Goal: Find contact information: Find contact information

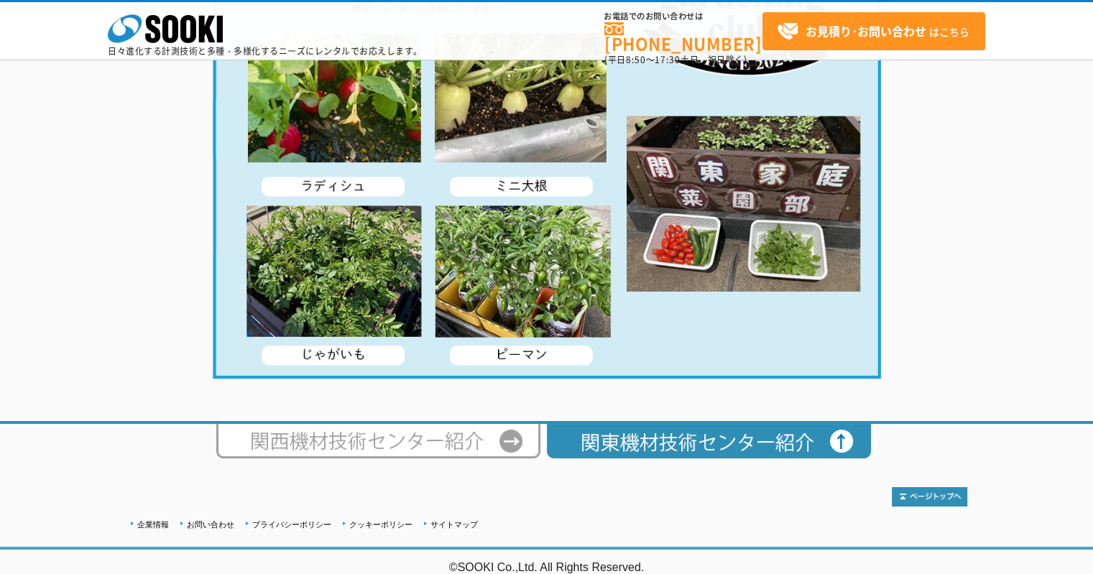
scroll to position [2794, 0]
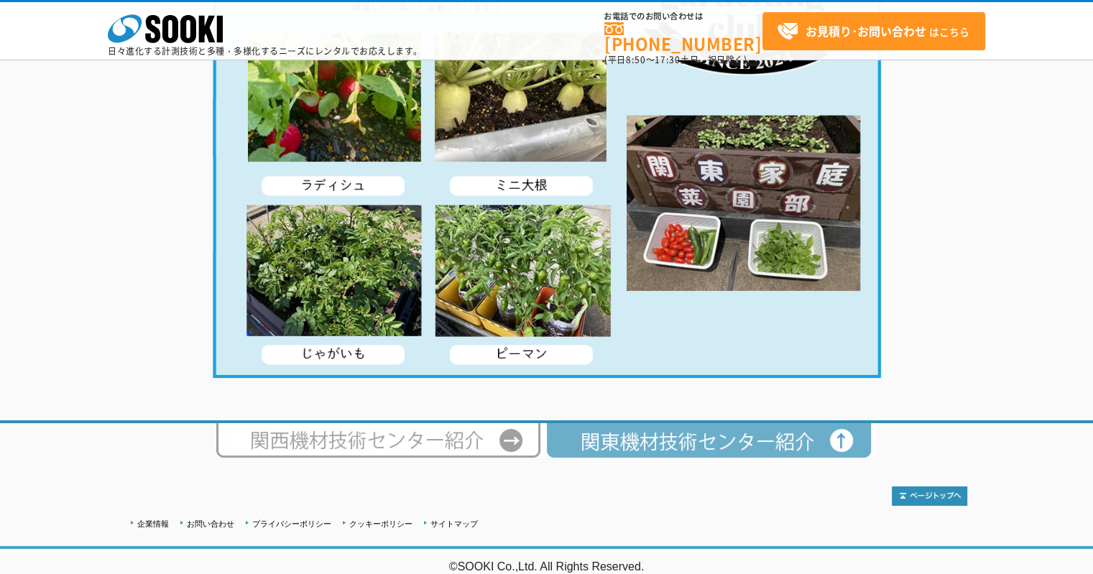
click at [760, 438] on img at bounding box center [711, 440] width 331 height 34
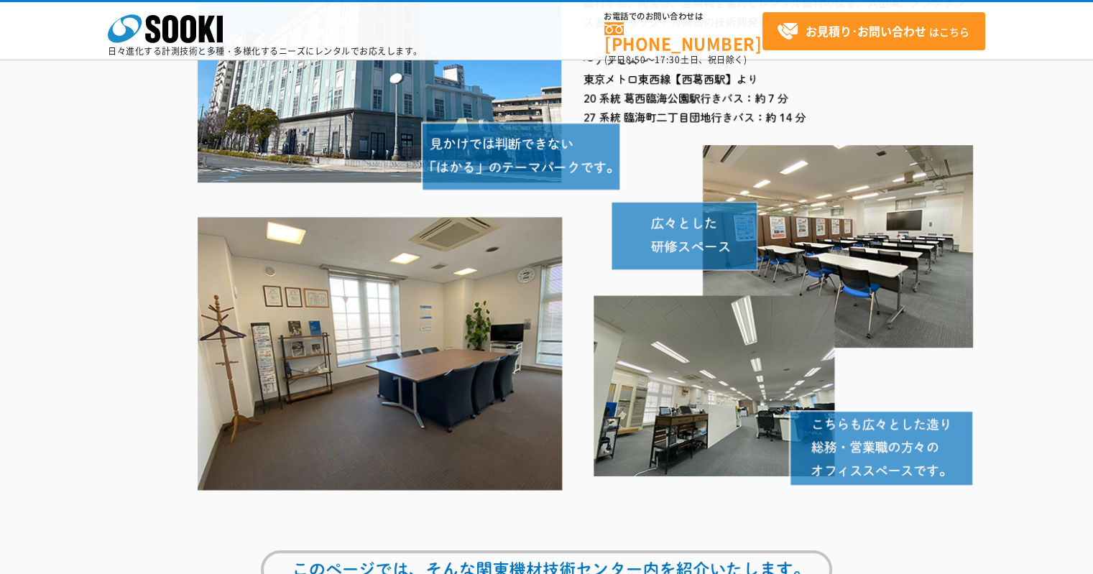
scroll to position [130, 0]
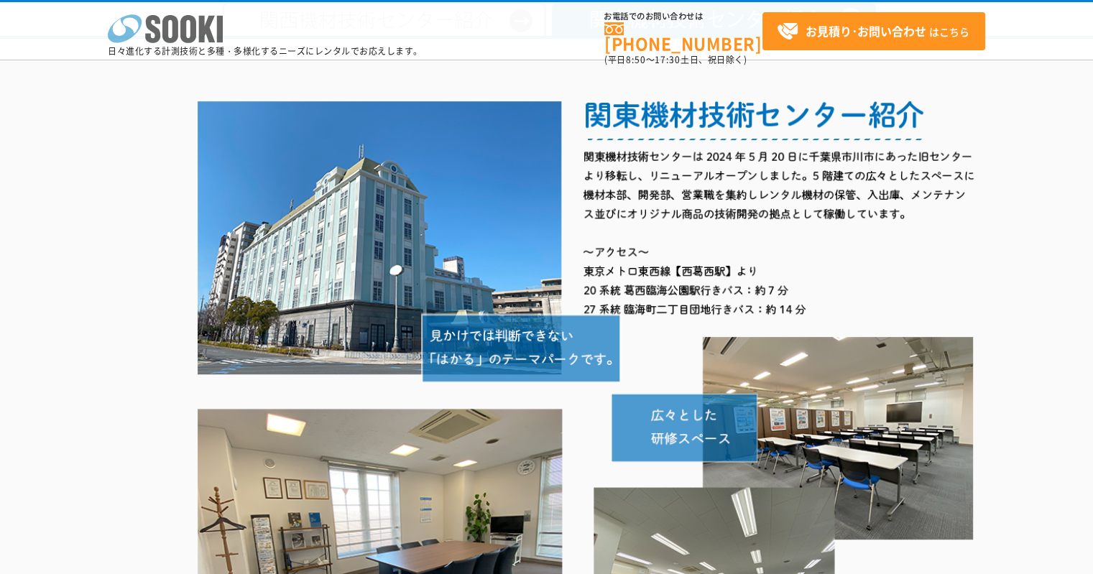
click at [175, 40] on icon at bounding box center [170, 29] width 16 height 28
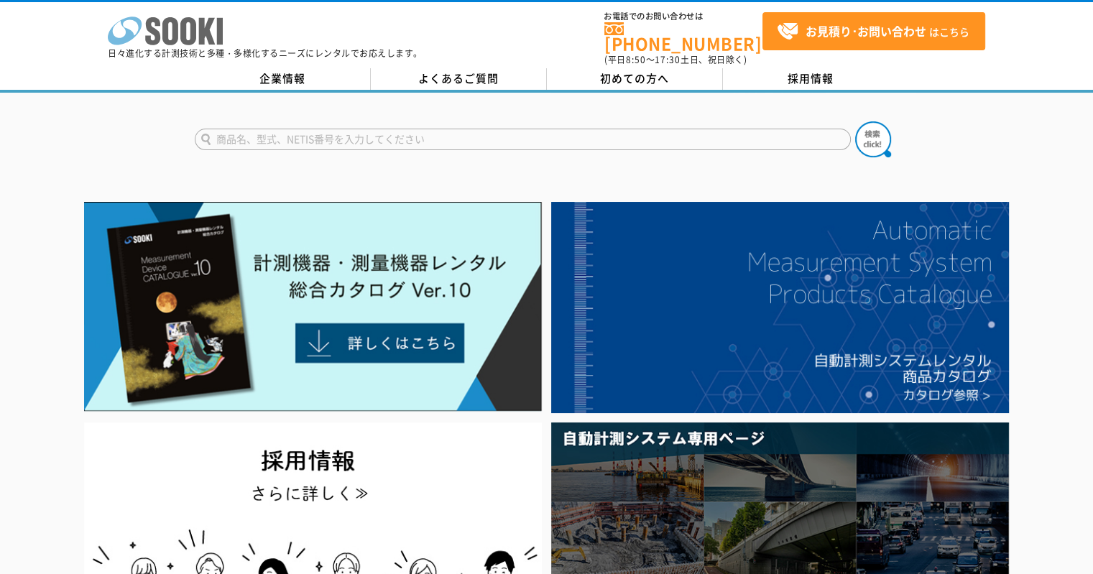
click at [171, 32] on icon "株式会社 ソーキ" at bounding box center [165, 31] width 115 height 29
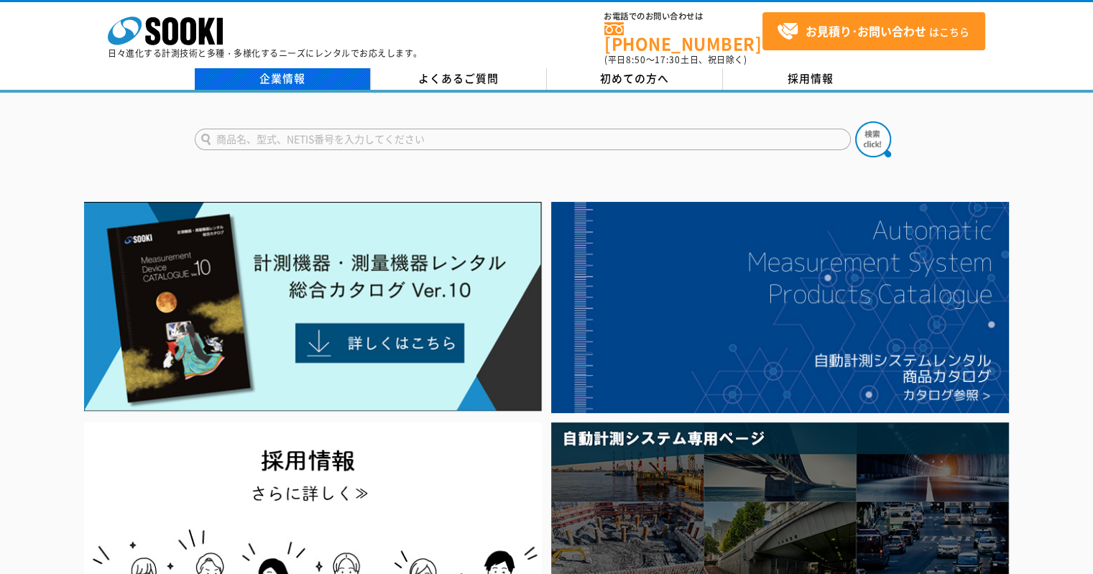
click at [298, 80] on link "企業情報" at bounding box center [283, 79] width 176 height 22
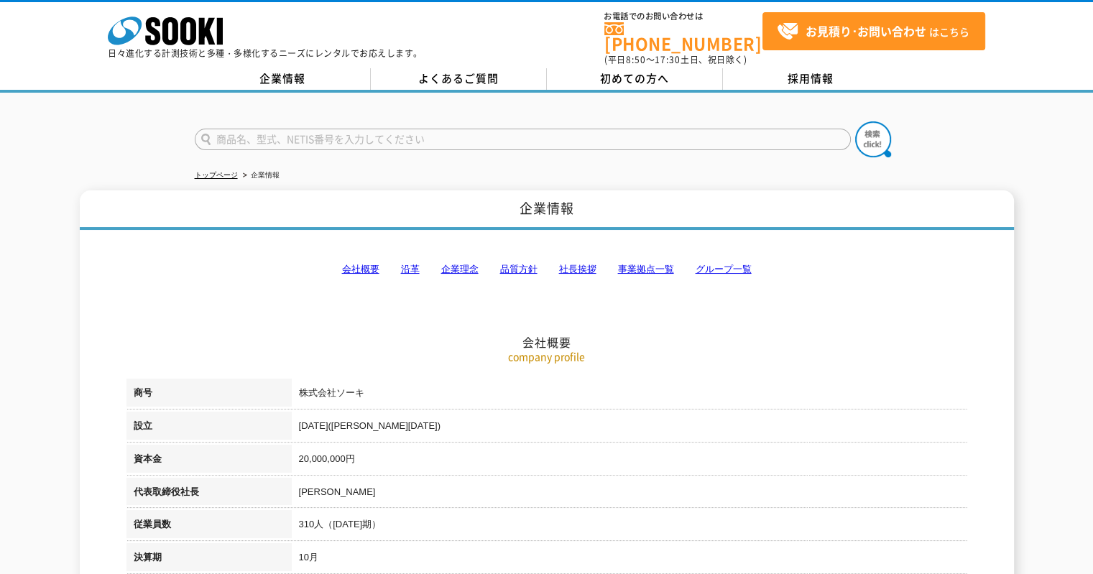
click at [576, 264] on link "社長挨拶" at bounding box center [577, 269] width 37 height 11
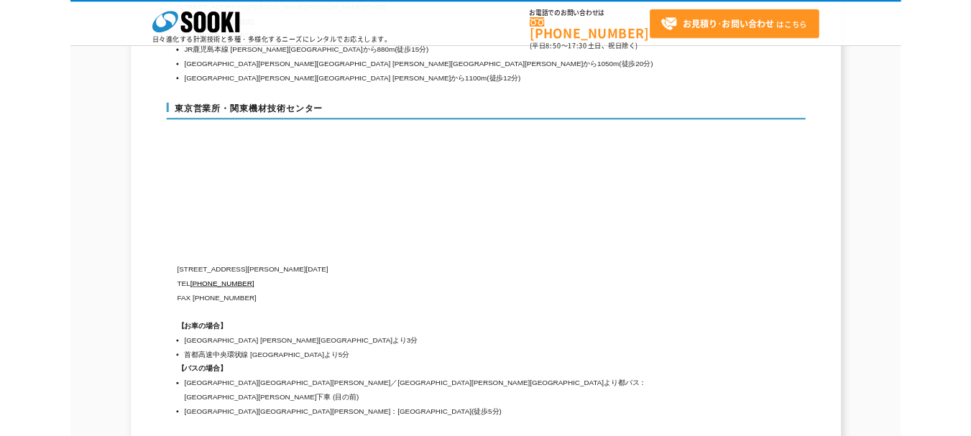
scroll to position [5980, 0]
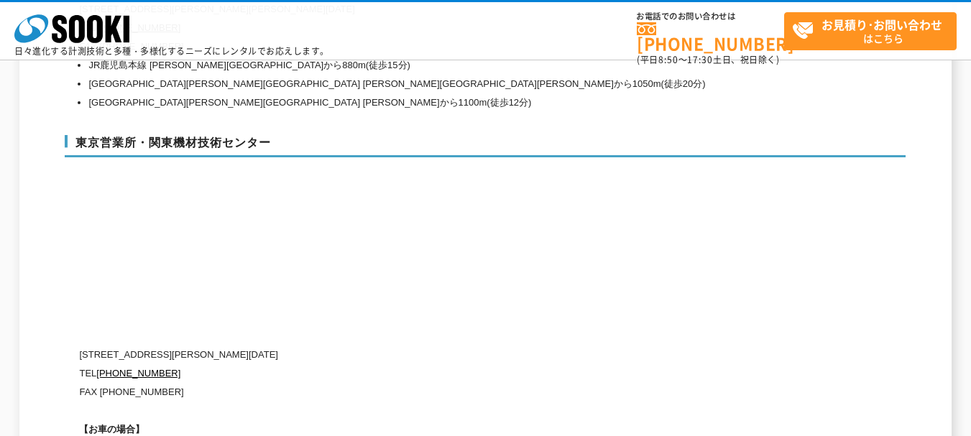
click at [362, 383] on p "FAX (03)5117-3521" at bounding box center [424, 392] width 690 height 19
